Goal: Task Accomplishment & Management: Complete application form

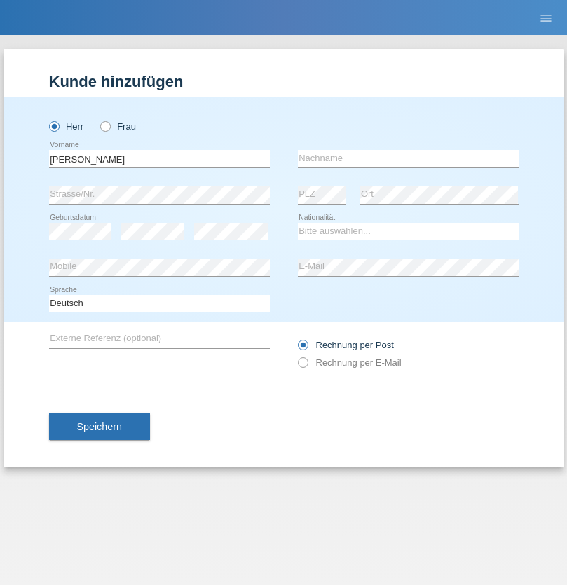
type input "[PERSON_NAME]"
click at [408, 158] on input "text" at bounding box center [408, 159] width 221 height 18
type input "Amaral"
select select "PT"
select select "C"
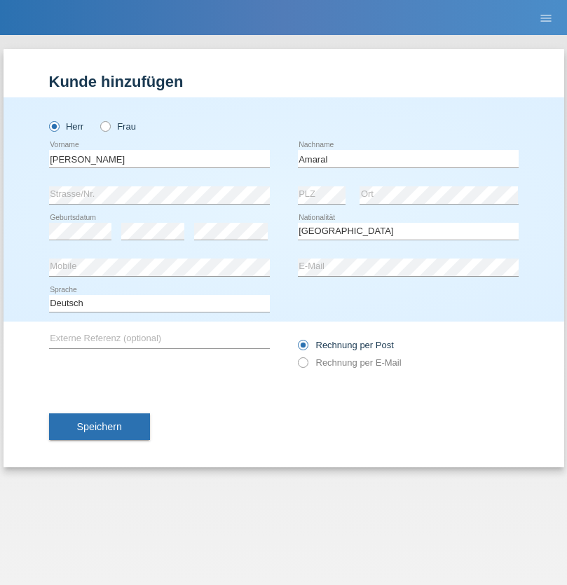
select select "10"
select select "06"
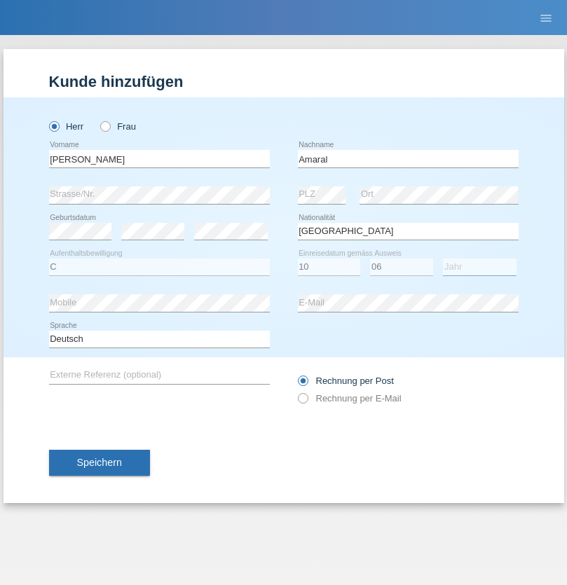
select select "2020"
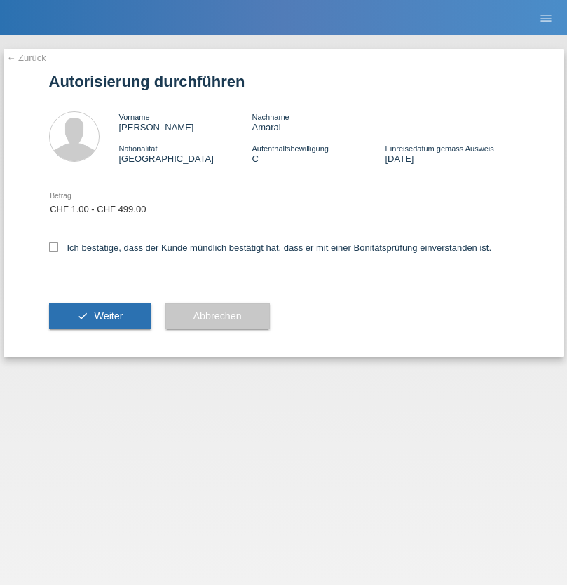
select select "1"
checkbox input "true"
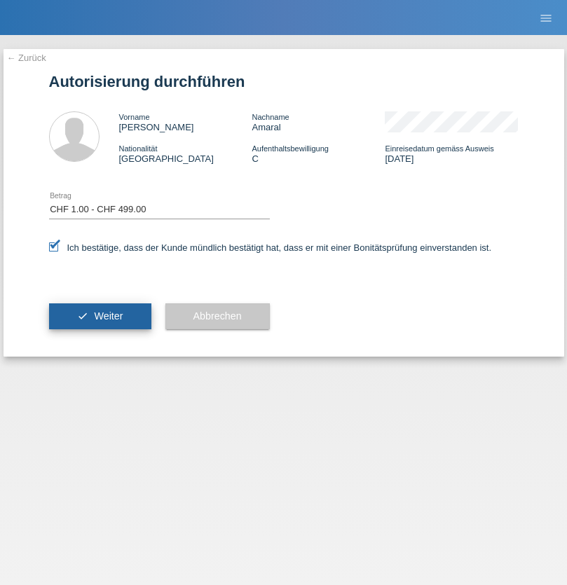
click at [100, 316] on span "Weiter" at bounding box center [108, 316] width 29 height 11
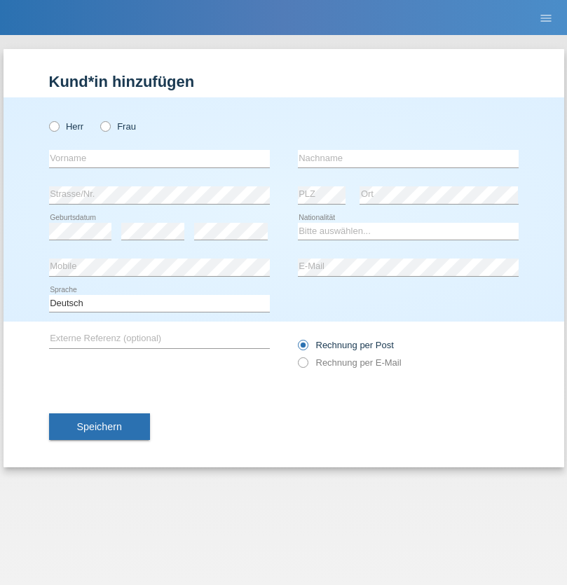
radio input "true"
click at [159, 158] on input "text" at bounding box center [159, 159] width 221 height 18
type input "[PERSON_NAME]"
click at [408, 158] on input "text" at bounding box center [408, 159] width 221 height 18
type input "Bühler"
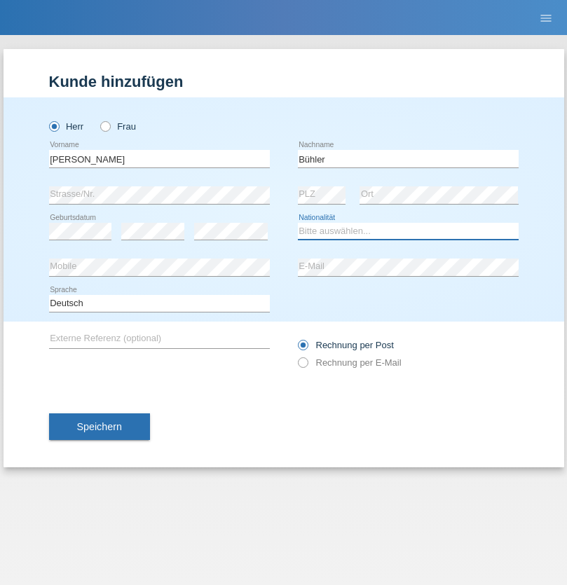
select select "CH"
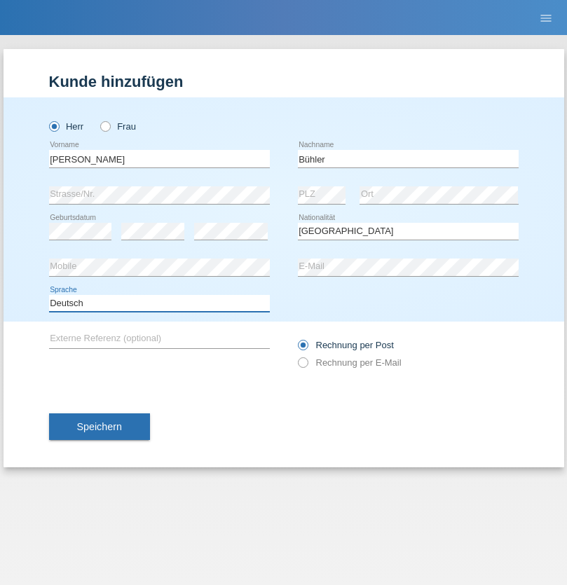
select select "en"
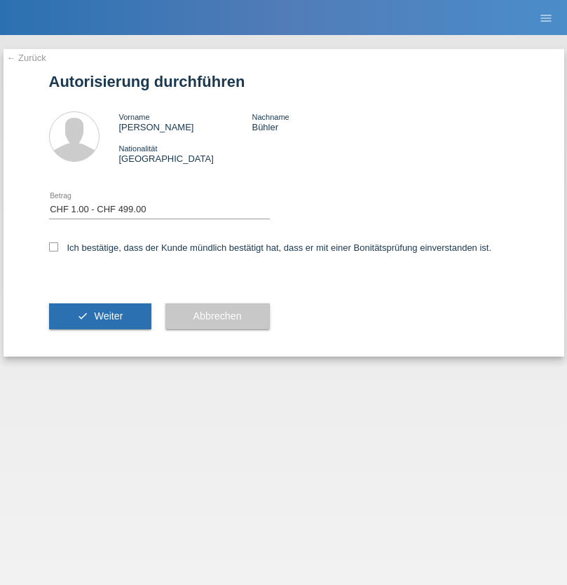
select select "1"
checkbox input "true"
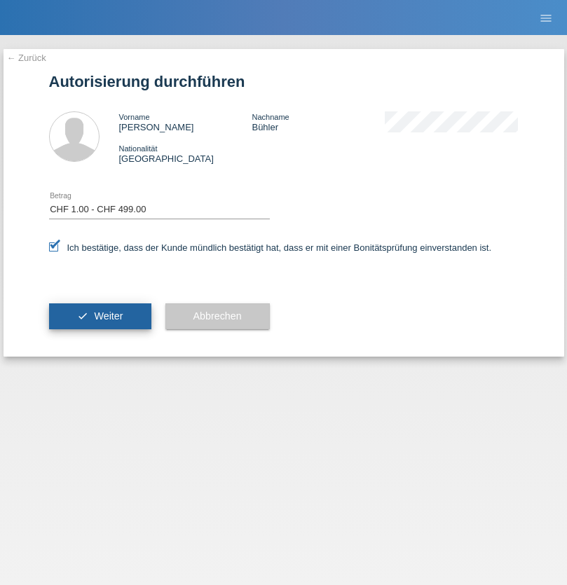
click at [100, 316] on span "Weiter" at bounding box center [108, 316] width 29 height 11
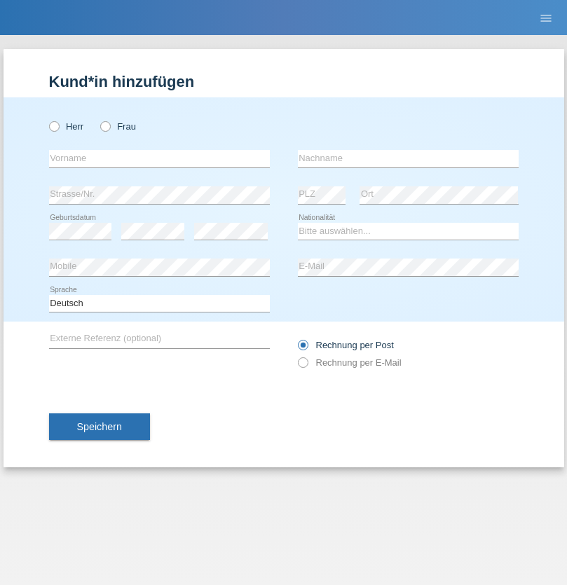
radio input "true"
click at [159, 158] on input "text" at bounding box center [159, 159] width 221 height 18
type input "Michel"
click at [408, 158] on input "text" at bounding box center [408, 159] width 221 height 18
type input "Farner"
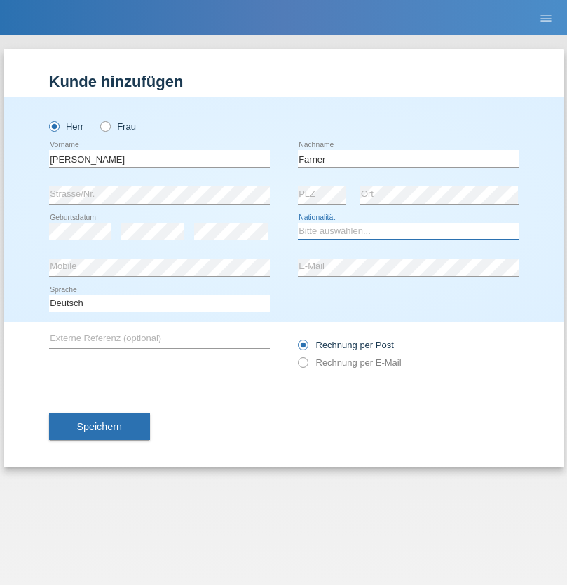
select select "CH"
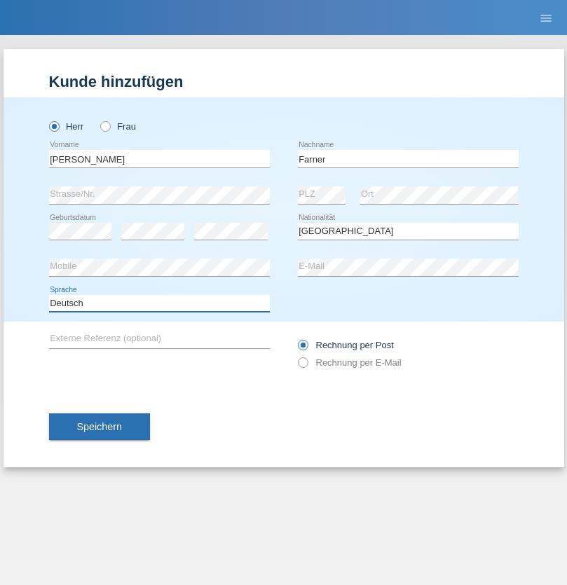
select select "en"
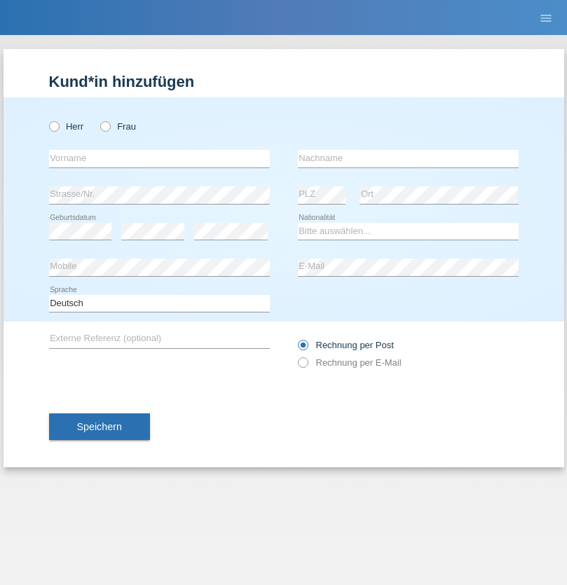
radio input "true"
select select "NL"
select select "C"
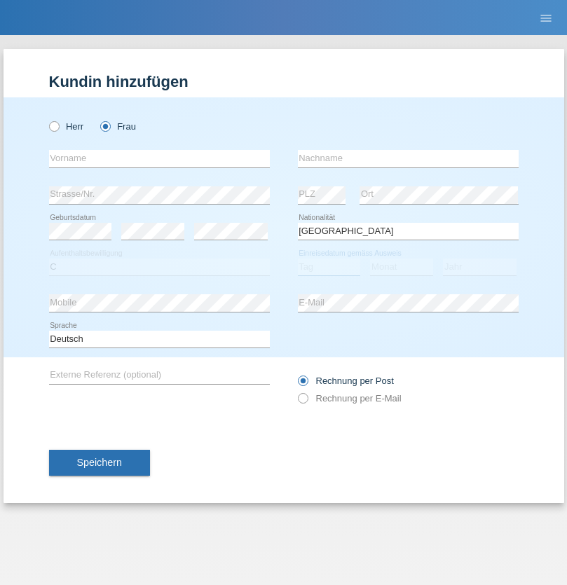
select select "01"
select select "2021"
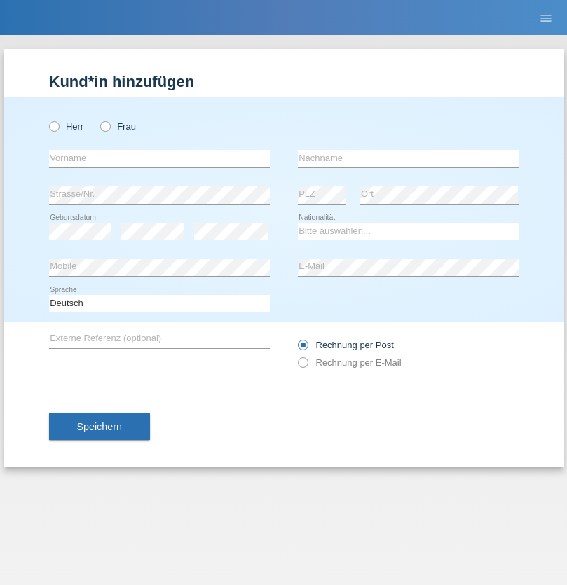
radio input "true"
click at [159, 158] on input "text" at bounding box center [159, 159] width 221 height 18
type input "[PERSON_NAME]"
click at [408, 158] on input "text" at bounding box center [408, 159] width 221 height 18
type input "Amaral"
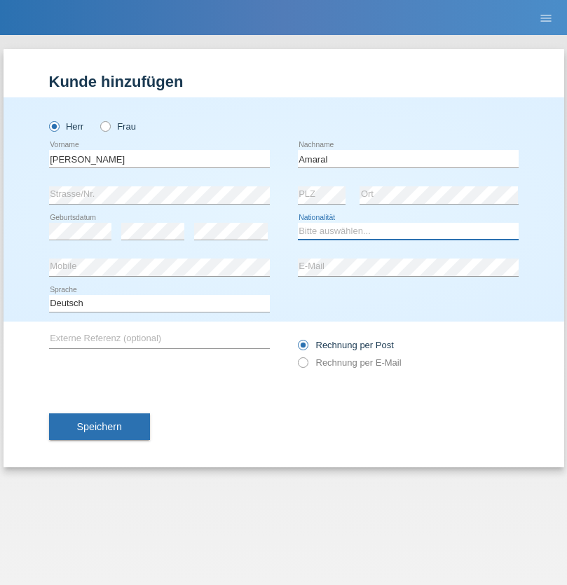
select select "PT"
select select "C"
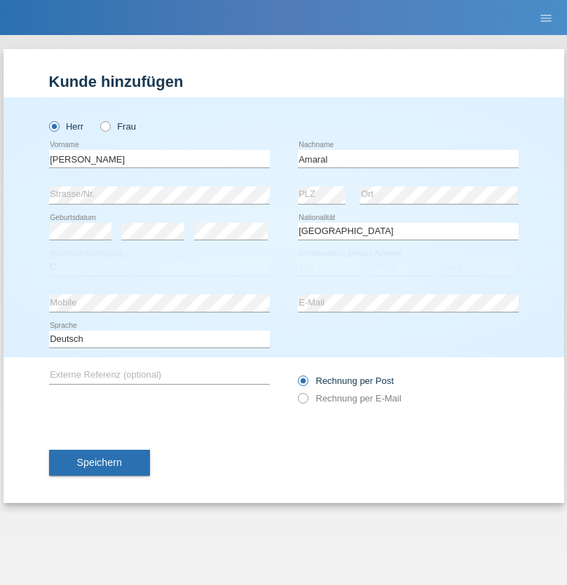
select select "06"
select select "07"
select select "2019"
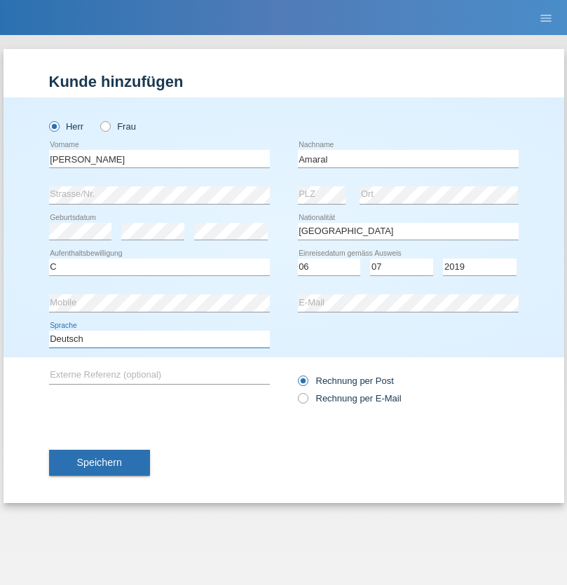
select select "en"
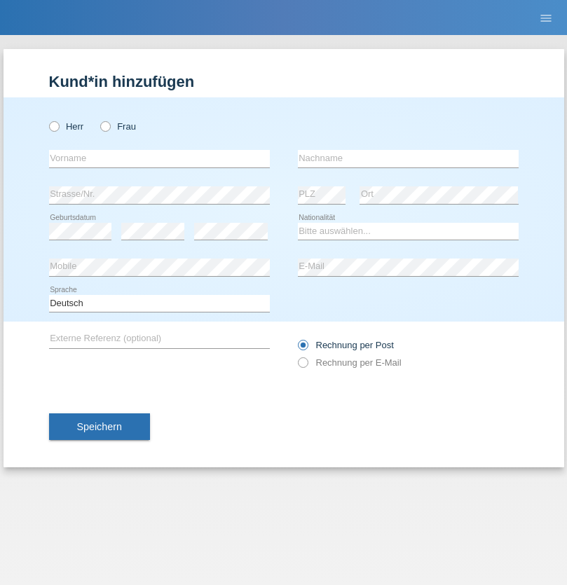
radio input "true"
click at [159, 158] on input "text" at bounding box center [159, 159] width 221 height 18
type input "tim"
click at [408, 158] on input "text" at bounding box center [408, 159] width 221 height 18
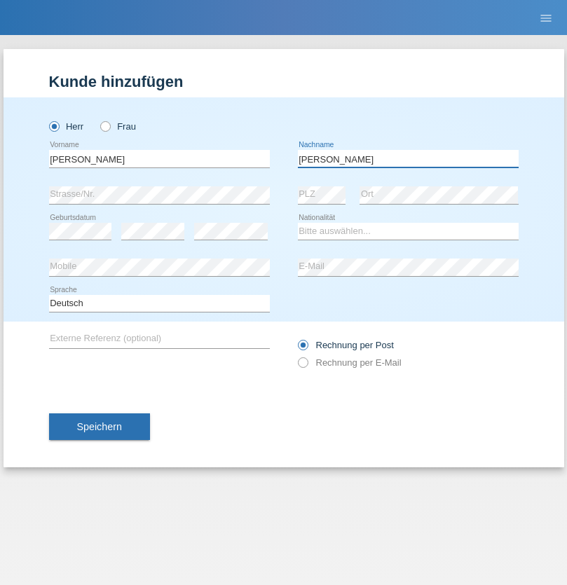
type input "Krüger"
select select "DE"
select select "C"
select select "05"
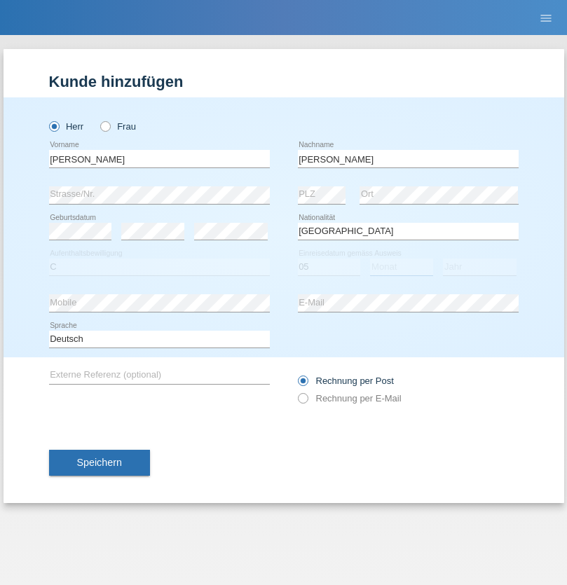
select select "04"
select select "2021"
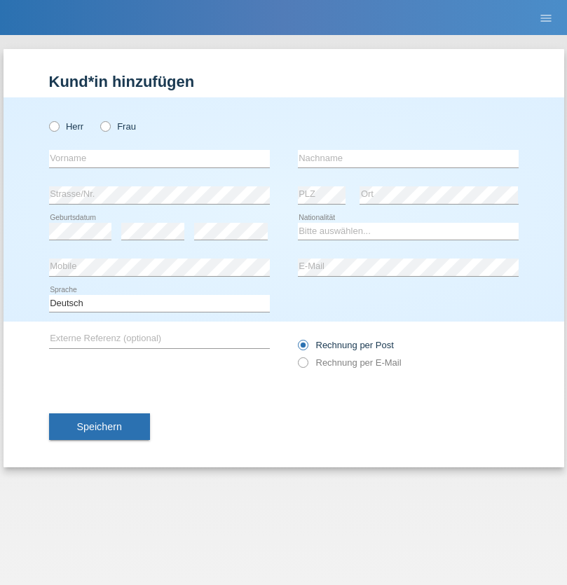
radio input "true"
click at [159, 158] on input "text" at bounding box center [159, 159] width 221 height 18
type input "Schumacher"
click at [408, 158] on input "text" at bounding box center [408, 159] width 221 height 18
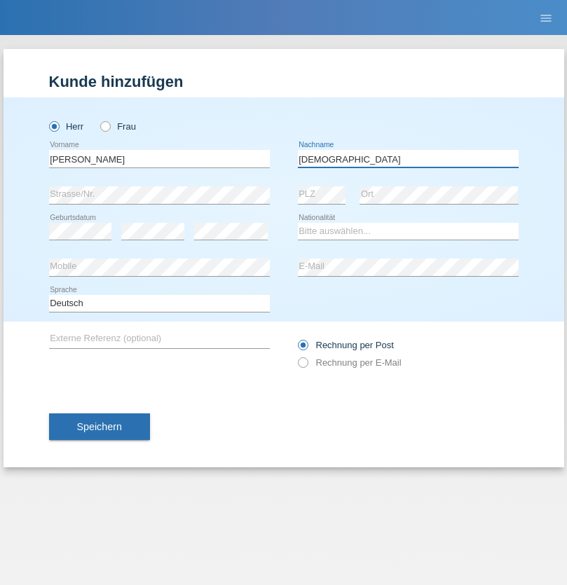
type input "Christian"
select select "CH"
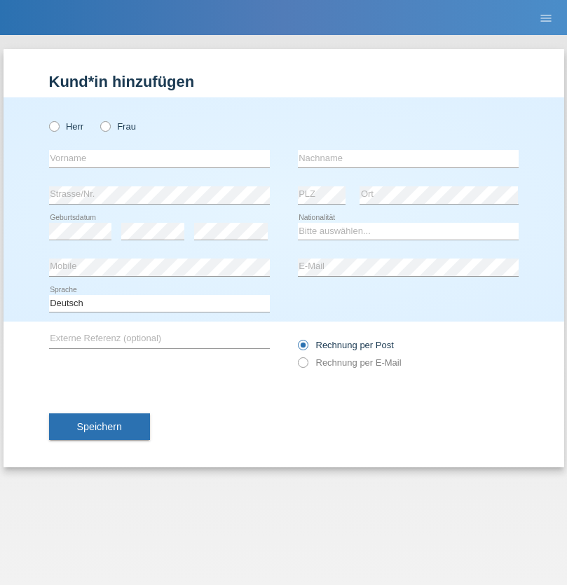
radio input "true"
click at [159, 158] on input "text" at bounding box center [159, 159] width 221 height 18
type input "agnertina"
click at [408, 158] on input "text" at bounding box center [408, 159] width 221 height 18
type input "noshaj"
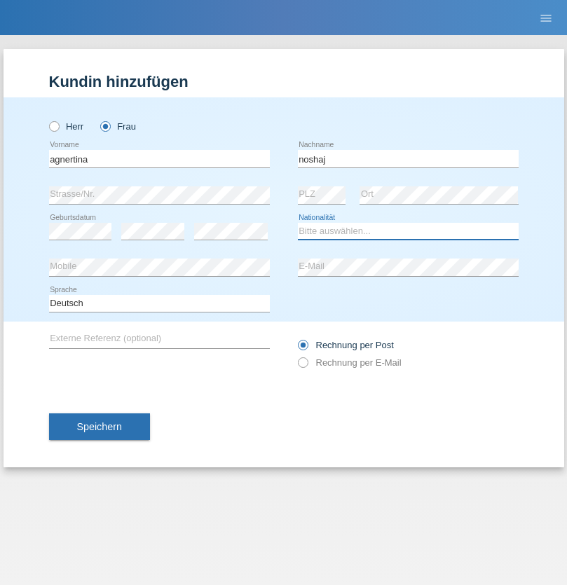
select select "NL"
select select "C"
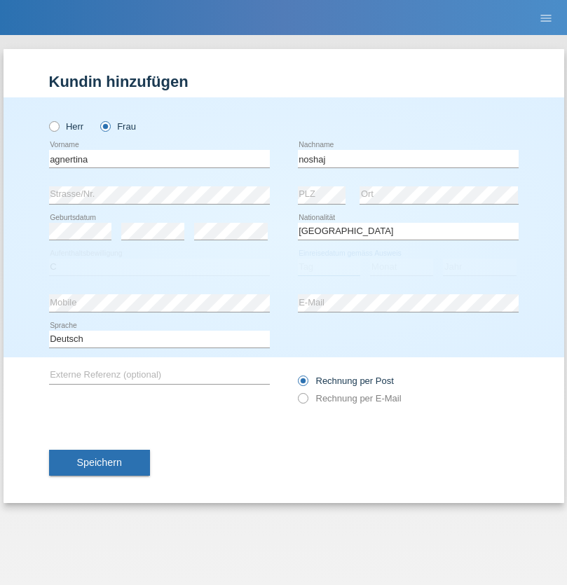
select select "01"
select select "08"
select select "2021"
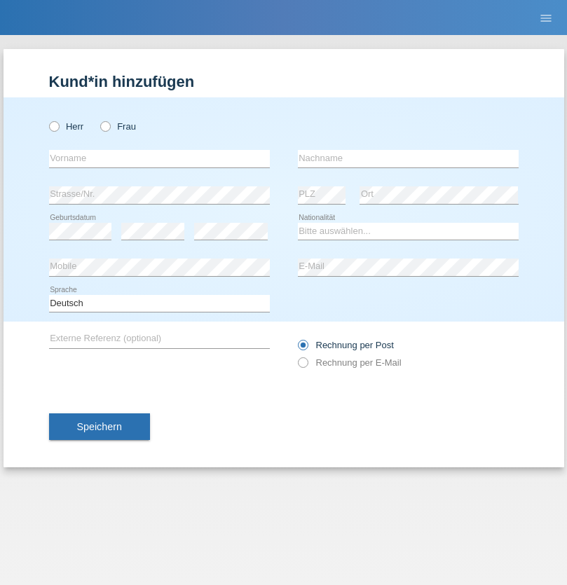
radio input "true"
click at [159, 158] on input "text" at bounding box center [159, 159] width 221 height 18
type input "Miguel"
click at [408, 158] on input "text" at bounding box center [408, 159] width 221 height 18
type input "Pinzo"
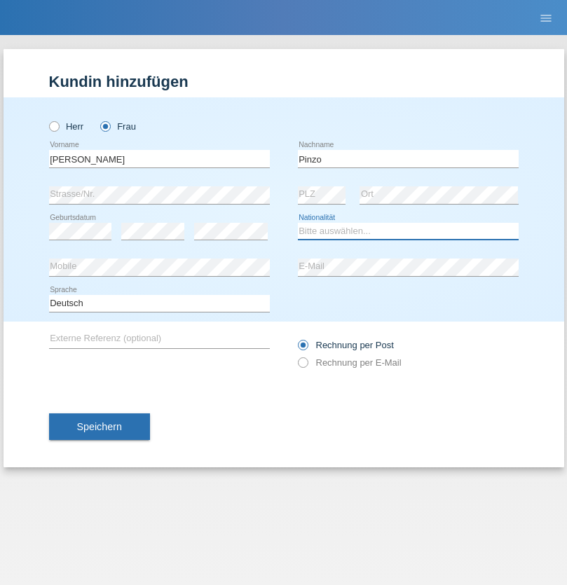
select select "CH"
radio input "true"
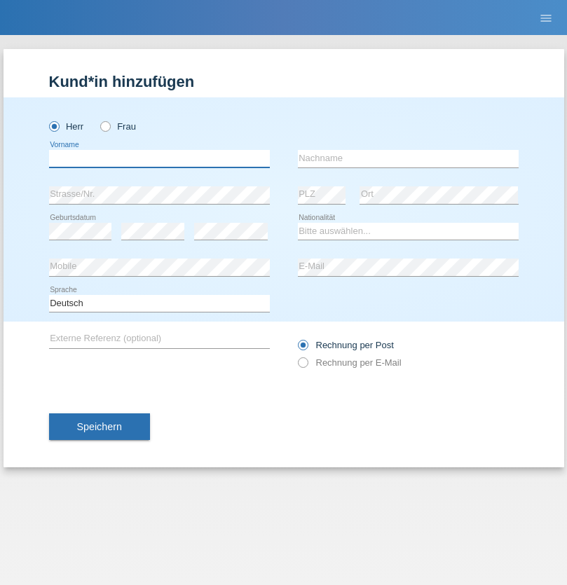
click at [159, 158] on input "text" at bounding box center [159, 159] width 221 height 18
type input "ali"
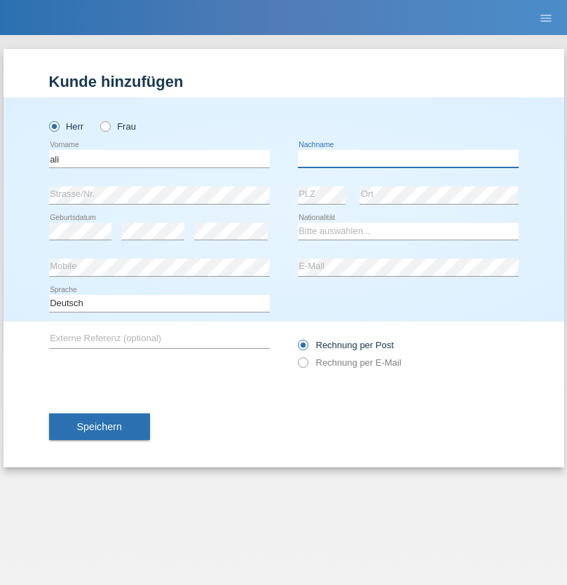
click at [408, 158] on input "text" at bounding box center [408, 159] width 221 height 18
type input "Amini"
select select "AF"
select select "C"
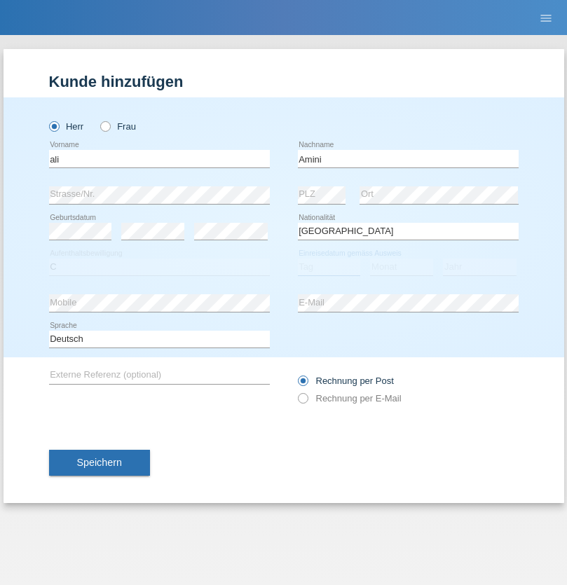
select select "18"
select select "08"
select select "2015"
